Goal: Information Seeking & Learning: Learn about a topic

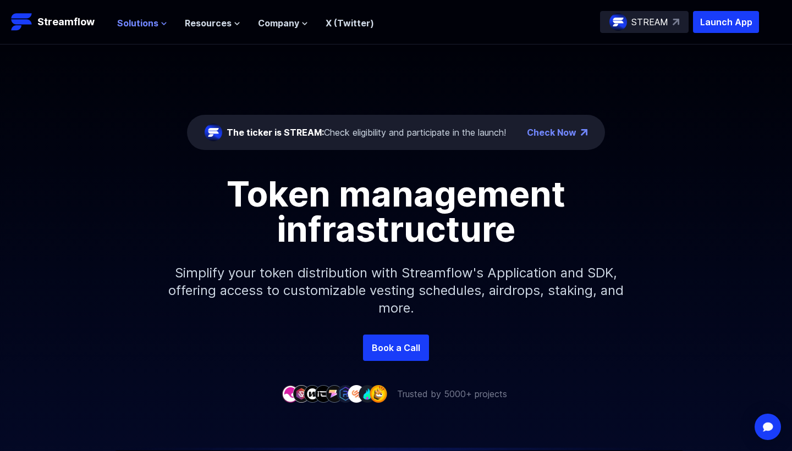
click at [161, 23] on icon at bounding box center [164, 23] width 7 height 7
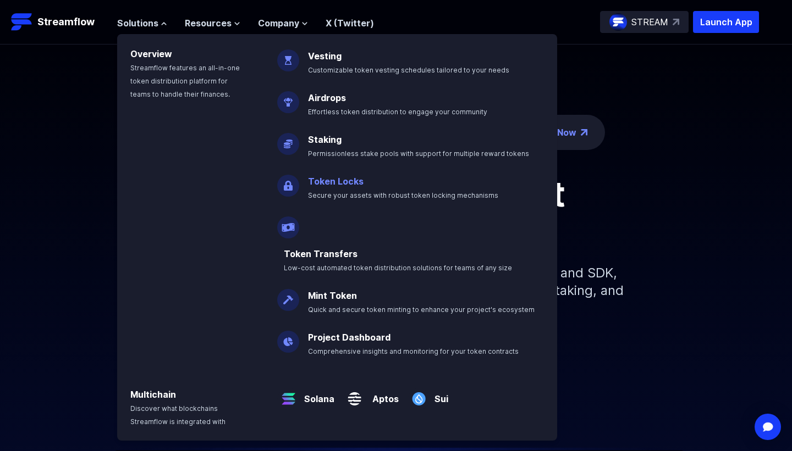
click at [338, 183] on link "Token Locks" at bounding box center [336, 181] width 56 height 11
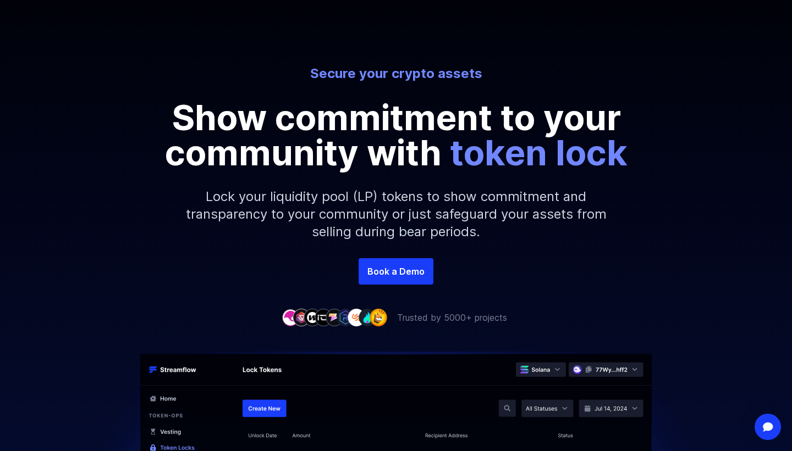
scroll to position [318, 0]
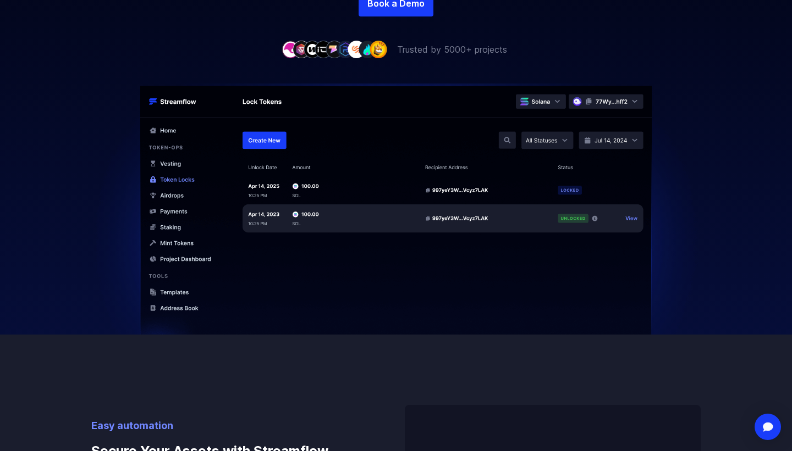
click at [105, 257] on img at bounding box center [395, 223] width 627 height 279
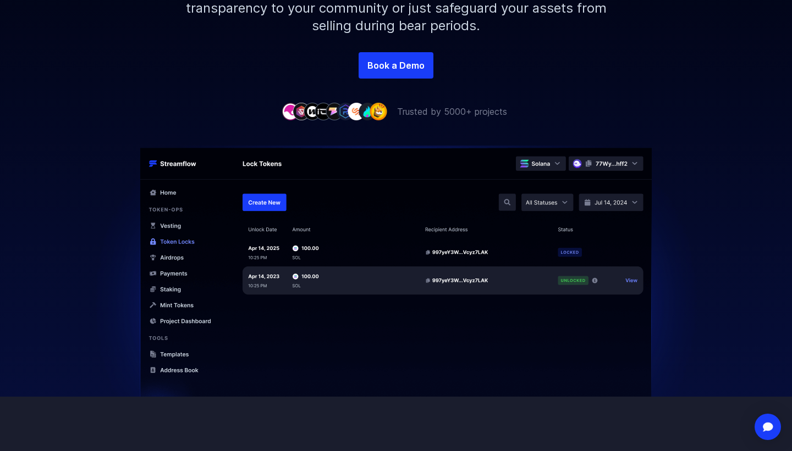
scroll to position [0, 0]
